Goal: Information Seeking & Learning: Learn about a topic

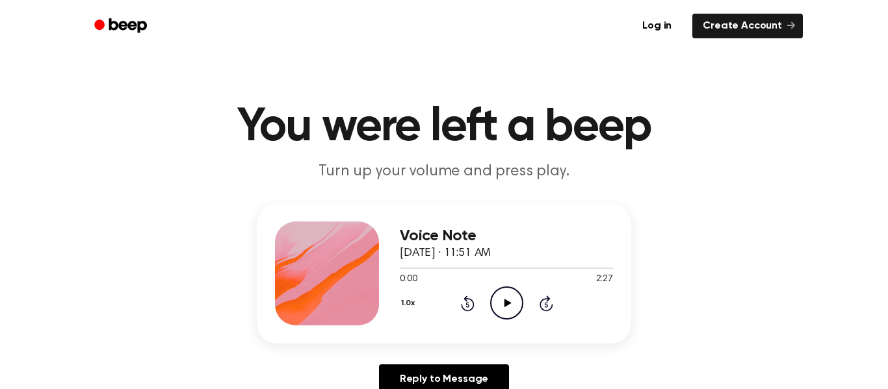
click at [504, 304] on icon at bounding box center [507, 303] width 7 height 8
click at [508, 306] on icon at bounding box center [507, 303] width 6 height 8
click at [406, 298] on button "1.0x" at bounding box center [410, 304] width 20 height 22
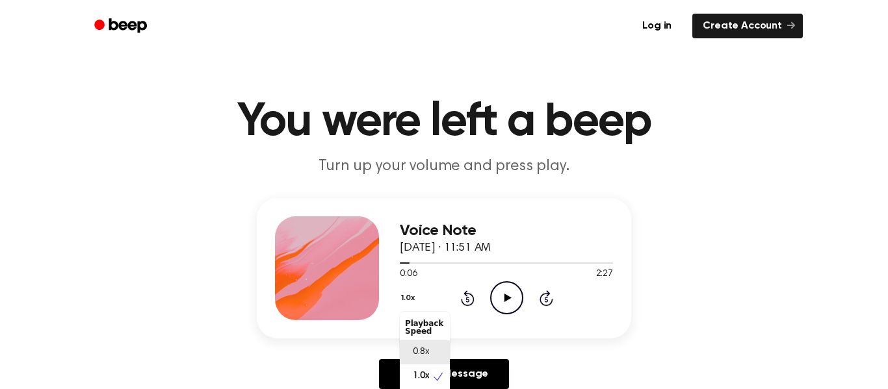
click at [415, 349] on span "0.8x" at bounding box center [421, 353] width 16 height 14
drag, startPoint x: 407, startPoint y: 267, endPoint x: 396, endPoint y: 267, distance: 11.1
click at [396, 267] on div "Voice Note September 16, 2025 · 11:51 AM 0:06 2:27 Your browser does not suppor…" at bounding box center [444, 268] width 374 height 140
click at [469, 300] on icon "Rewind 5 seconds" at bounding box center [467, 298] width 14 height 17
click at [466, 297] on icon "Rewind 5 seconds" at bounding box center [467, 298] width 14 height 17
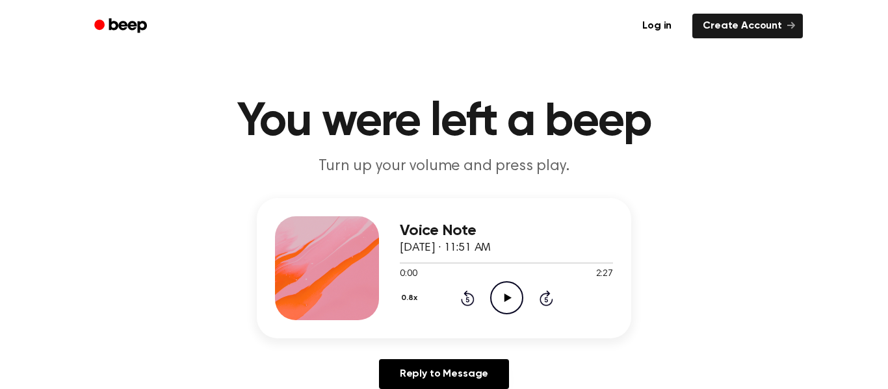
click at [469, 300] on icon "Rewind 5 seconds" at bounding box center [467, 298] width 14 height 17
click at [500, 300] on icon "Play Audio" at bounding box center [506, 298] width 33 height 33
click at [504, 300] on icon at bounding box center [507, 298] width 6 height 8
click at [504, 300] on icon at bounding box center [507, 298] width 7 height 8
click at [506, 302] on icon "Pause Audio" at bounding box center [506, 298] width 33 height 33
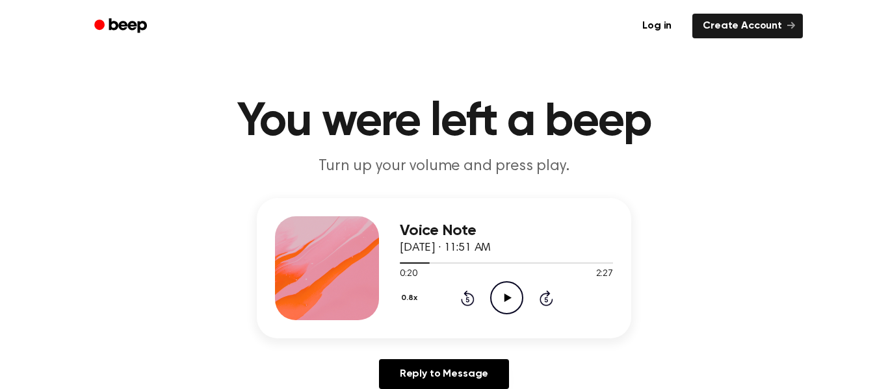
click at [506, 303] on icon "Play Audio" at bounding box center [506, 298] width 33 height 33
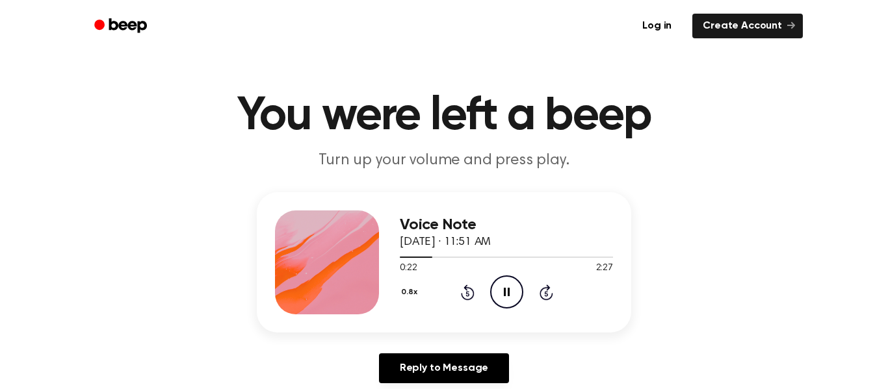
scroll to position [6, 0]
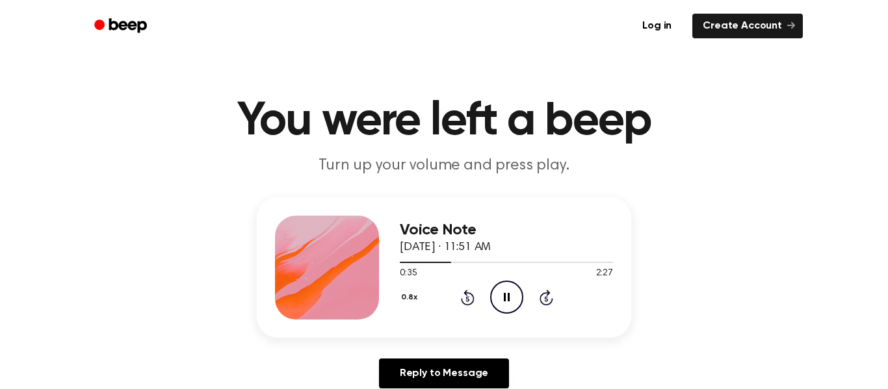
click at [506, 303] on icon "Pause Audio" at bounding box center [506, 297] width 33 height 33
click at [506, 303] on icon "Play Audio" at bounding box center [506, 297] width 33 height 33
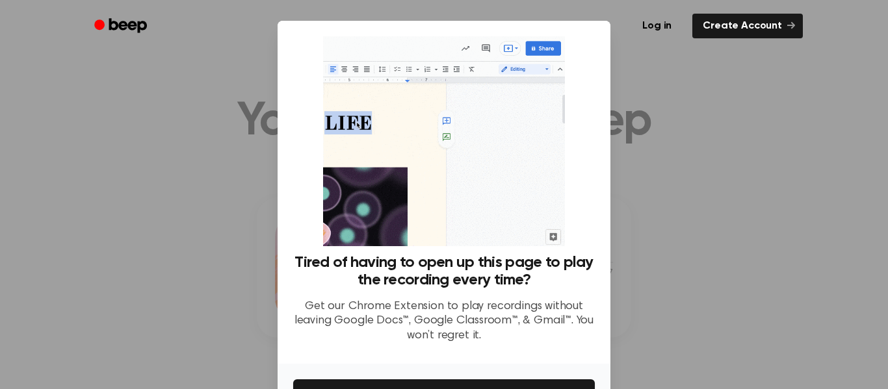
click at [506, 303] on p "Get our Chrome Extension to play recordings without leaving Google Docs™, Googl…" at bounding box center [444, 322] width 302 height 44
click at [758, 176] on div at bounding box center [444, 194] width 888 height 389
click at [757, 177] on div at bounding box center [444, 194] width 888 height 389
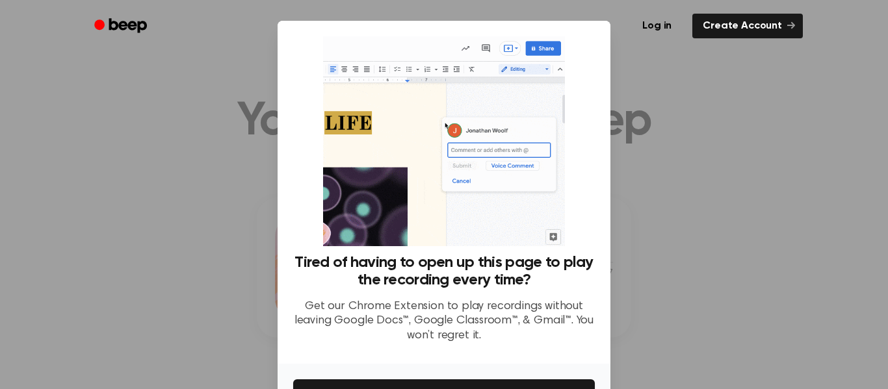
click at [757, 177] on div at bounding box center [444, 194] width 888 height 389
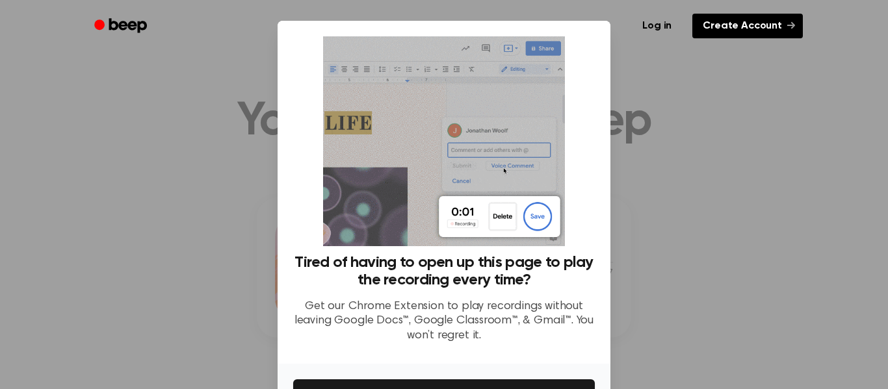
click at [795, 21] on link "Create Account" at bounding box center [747, 26] width 111 height 25
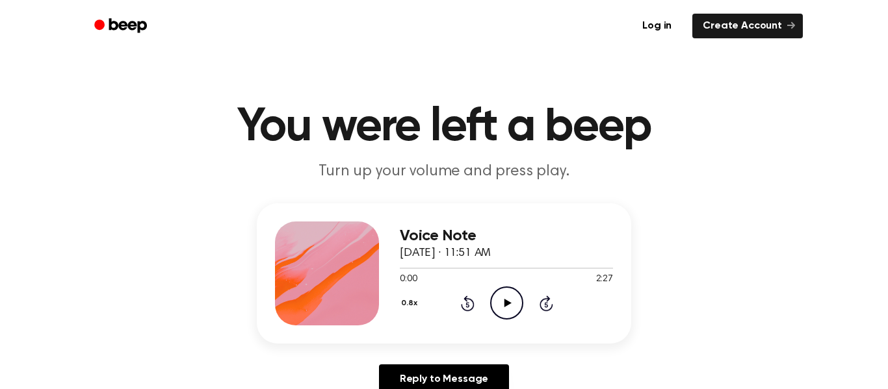
click at [504, 308] on icon "Play Audio" at bounding box center [506, 303] width 33 height 33
click at [504, 308] on icon "Pause Audio" at bounding box center [506, 303] width 33 height 33
click at [504, 308] on icon "Play Audio" at bounding box center [506, 303] width 33 height 33
click at [468, 300] on icon at bounding box center [468, 304] width 14 height 16
click at [462, 304] on icon "Rewind 5 seconds" at bounding box center [467, 303] width 14 height 17
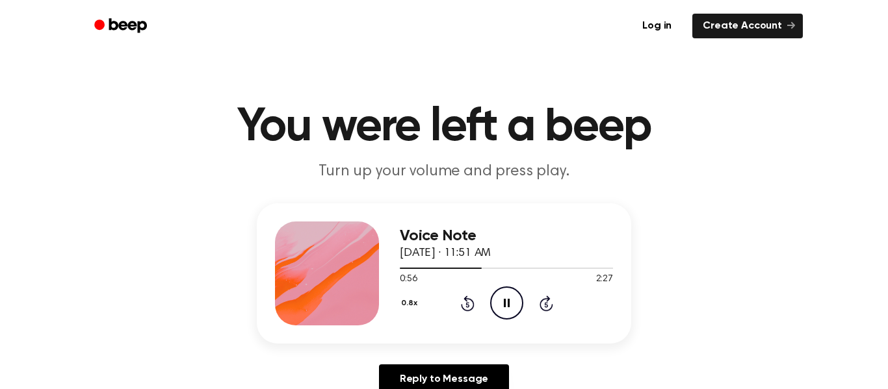
click at [510, 306] on icon "Pause Audio" at bounding box center [506, 303] width 33 height 33
click at [504, 297] on icon "Play Audio" at bounding box center [506, 303] width 33 height 33
click at [504, 297] on icon "Pause Audio" at bounding box center [506, 303] width 33 height 33
click at [504, 297] on icon "Play Audio" at bounding box center [506, 303] width 33 height 33
click at [462, 298] on icon "Rewind 5 seconds" at bounding box center [467, 303] width 14 height 17
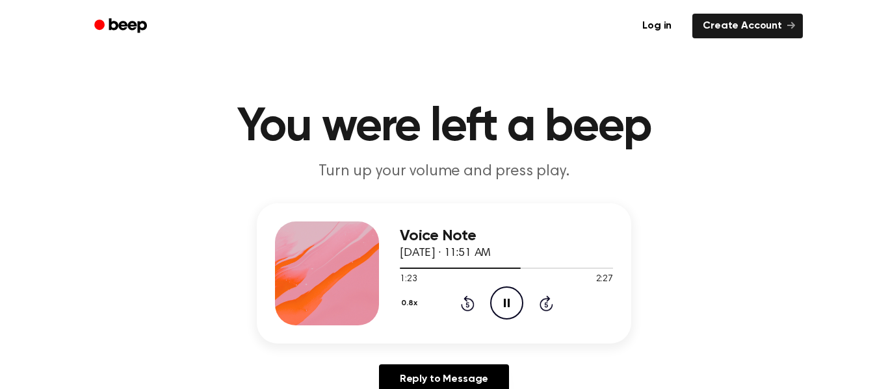
click at [462, 298] on icon "Rewind 5 seconds" at bounding box center [467, 303] width 14 height 17
click at [507, 300] on icon at bounding box center [507, 303] width 6 height 8
click at [507, 300] on icon "Play Audio" at bounding box center [506, 303] width 33 height 33
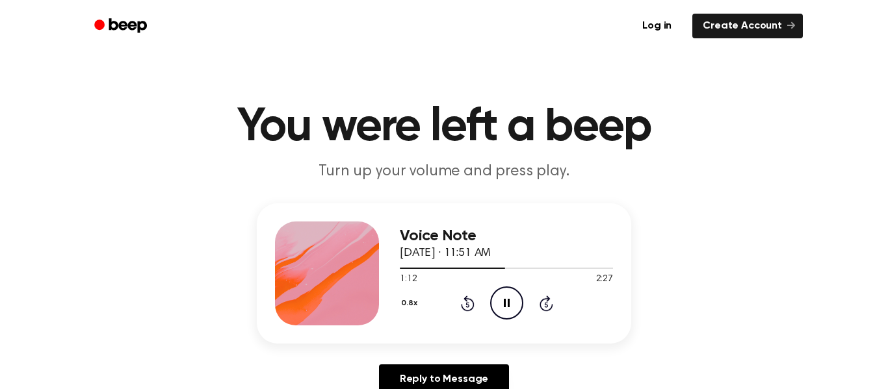
click at [469, 304] on icon "Rewind 5 seconds" at bounding box center [467, 303] width 14 height 17
click at [501, 304] on icon "Pause Audio" at bounding box center [506, 303] width 33 height 33
click at [501, 304] on icon "Play Audio" at bounding box center [506, 303] width 33 height 33
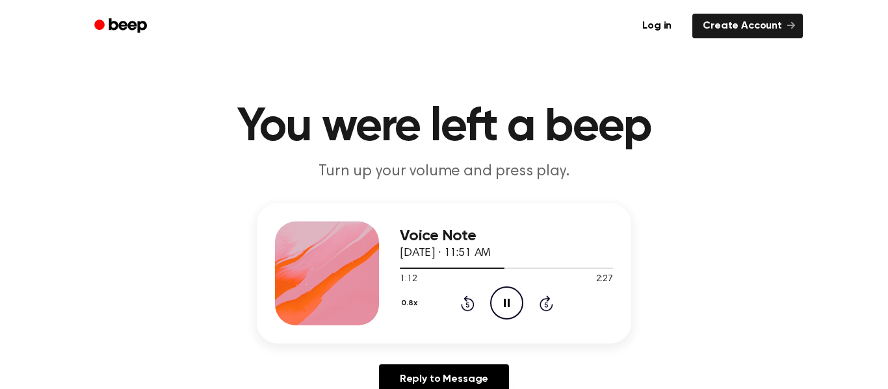
click at [501, 304] on icon "Pause Audio" at bounding box center [506, 303] width 33 height 33
